Goal: Information Seeking & Learning: Learn about a topic

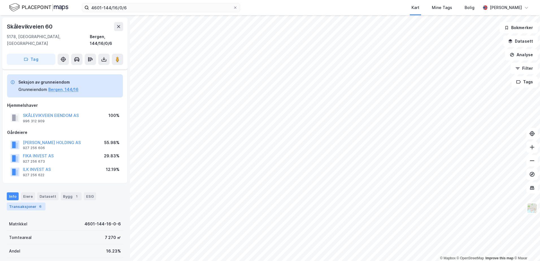
scroll to position [4, 0]
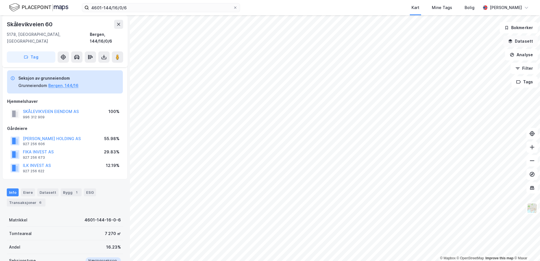
click at [522, 40] on button "Datasett" at bounding box center [520, 41] width 34 height 11
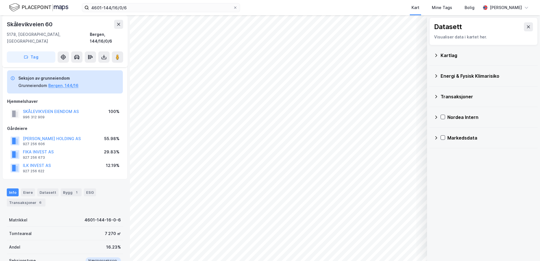
click at [437, 55] on icon at bounding box center [436, 55] width 5 height 5
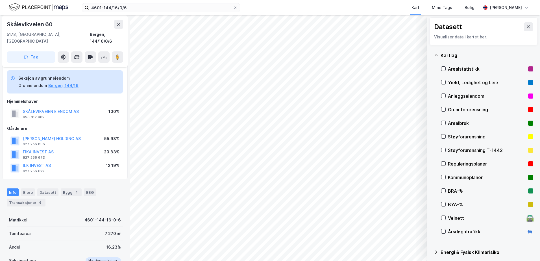
click at [455, 109] on div "Grunnforurensning" at bounding box center [487, 109] width 78 height 7
click at [448, 109] on div "Grunnforurensning" at bounding box center [487, 109] width 78 height 7
click at [436, 53] on icon at bounding box center [436, 55] width 5 height 5
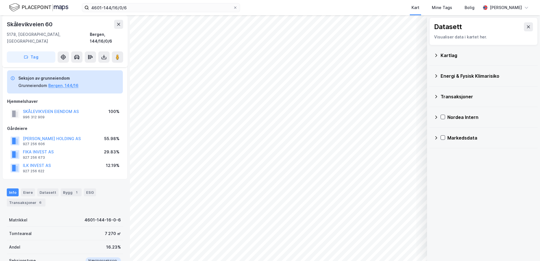
click at [441, 76] on div "Energi & Fysisk Klimarisiko" at bounding box center [487, 76] width 93 height 7
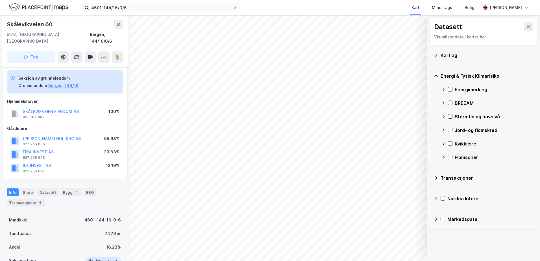
click at [465, 117] on div "Stormflo og havnivå" at bounding box center [494, 116] width 79 height 7
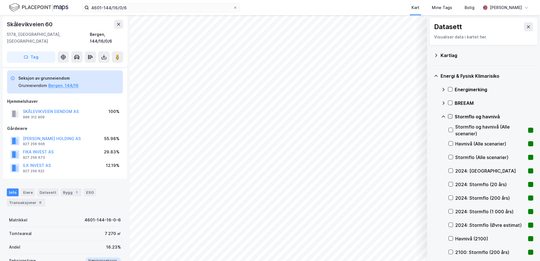
click at [451, 116] on icon at bounding box center [450, 116] width 3 height 2
click at [451, 170] on icon at bounding box center [451, 171] width 4 height 4
click at [450, 182] on icon at bounding box center [451, 184] width 4 height 4
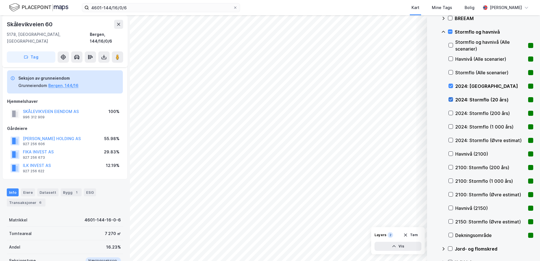
click at [451, 98] on icon at bounding box center [451, 99] width 4 height 4
click at [450, 113] on icon at bounding box center [451, 113] width 4 height 4
click at [450, 112] on icon at bounding box center [451, 113] width 4 height 4
click at [451, 99] on icon at bounding box center [451, 99] width 4 height 4
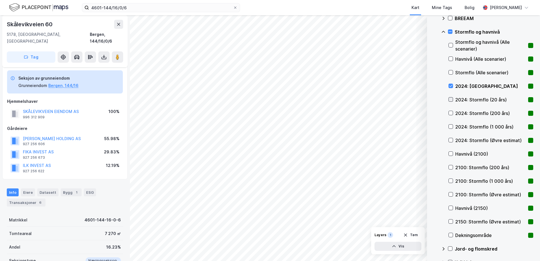
click at [450, 99] on icon at bounding box center [451, 99] width 4 height 4
click at [451, 152] on icon at bounding box center [451, 154] width 4 height 4
click at [450, 153] on icon at bounding box center [451, 154] width 4 height 4
click at [450, 99] on icon at bounding box center [451, 99] width 4 height 4
click at [451, 84] on icon at bounding box center [451, 86] width 4 height 4
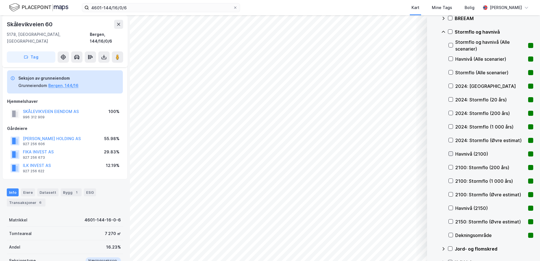
click at [450, 152] on icon at bounding box center [451, 154] width 4 height 4
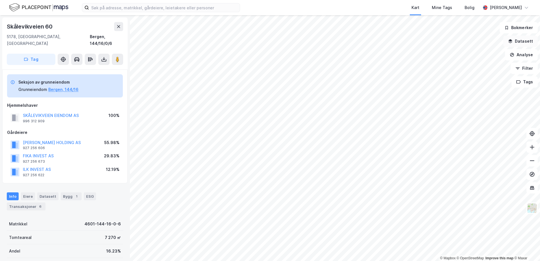
click at [517, 41] on button "Datasett" at bounding box center [520, 41] width 34 height 11
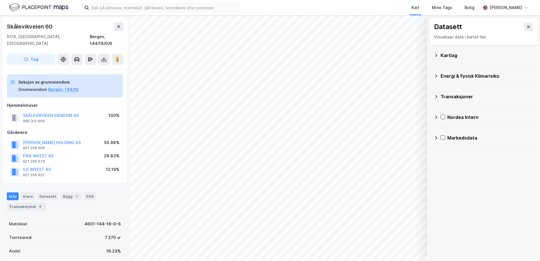
click at [442, 76] on div "Energi & Fysisk Klimarisiko" at bounding box center [487, 76] width 93 height 7
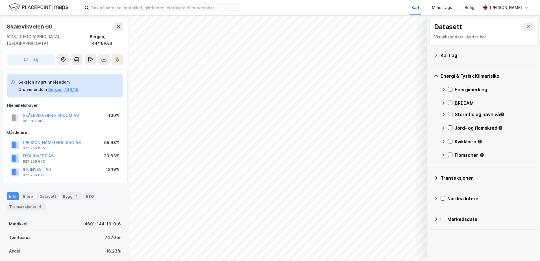
click at [443, 113] on icon at bounding box center [443, 114] width 5 height 5
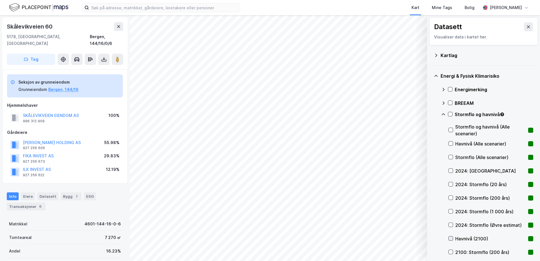
click at [451, 238] on icon at bounding box center [450, 238] width 3 height 2
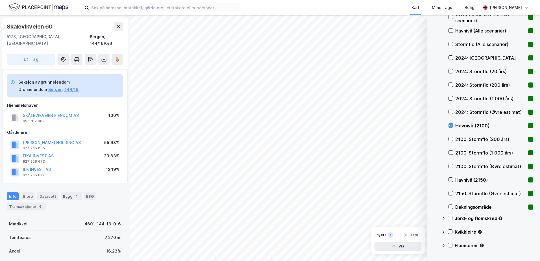
click at [451, 178] on icon at bounding box center [451, 180] width 4 height 4
click at [452, 125] on icon at bounding box center [451, 125] width 4 height 4
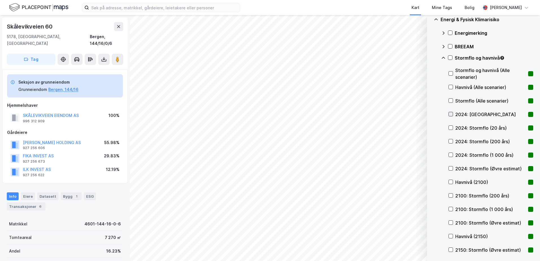
click at [451, 114] on icon at bounding box center [451, 114] width 4 height 4
click at [452, 128] on icon at bounding box center [451, 128] width 4 height 4
click at [452, 141] on icon at bounding box center [451, 141] width 4 height 4
click at [452, 154] on icon at bounding box center [451, 155] width 4 height 4
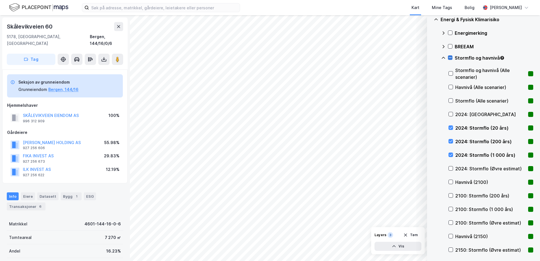
click at [450, 58] on icon at bounding box center [450, 58] width 3 height 0
click at [450, 58] on icon at bounding box center [450, 58] width 3 height 2
click at [445, 57] on icon at bounding box center [443, 58] width 5 height 5
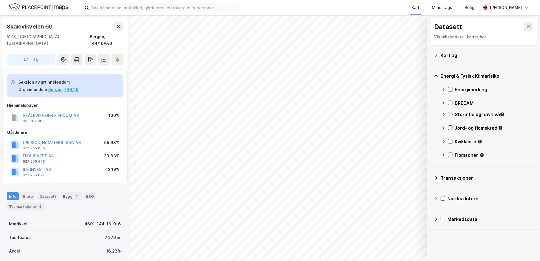
click at [451, 127] on icon at bounding box center [450, 128] width 4 height 4
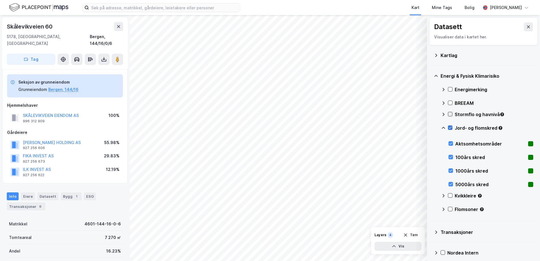
click at [451, 127] on icon at bounding box center [450, 128] width 4 height 4
click at [451, 127] on icon at bounding box center [450, 128] width 3 height 2
click at [452, 128] on icon at bounding box center [450, 128] width 4 height 4
click at [451, 126] on icon at bounding box center [450, 128] width 4 height 4
click at [451, 128] on icon at bounding box center [450, 128] width 3 height 2
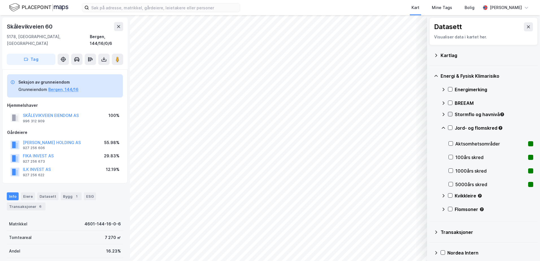
click at [444, 128] on icon at bounding box center [443, 128] width 3 height 2
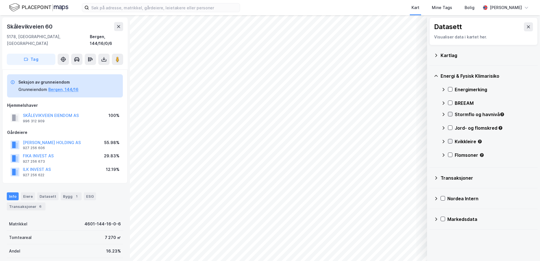
click at [450, 142] on icon at bounding box center [450, 141] width 4 height 4
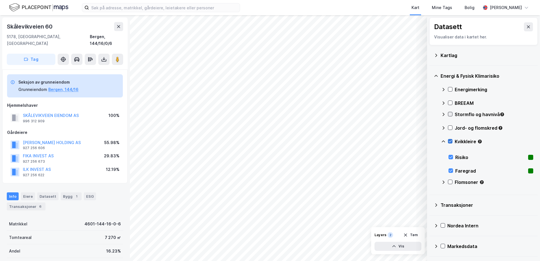
click at [450, 142] on icon at bounding box center [450, 141] width 4 height 4
click at [444, 141] on icon at bounding box center [443, 141] width 3 height 2
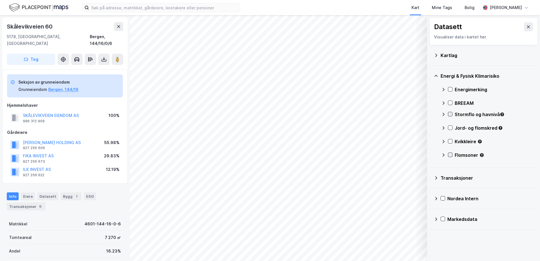
click at [450, 154] on icon at bounding box center [450, 155] width 4 height 4
